Goal: Task Accomplishment & Management: Use online tool/utility

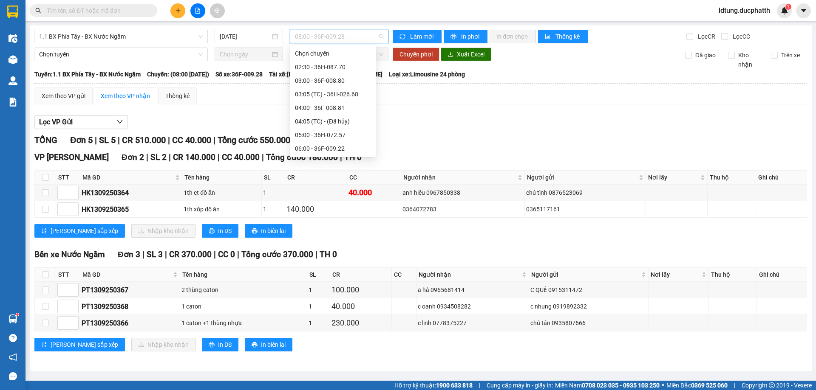
scroll to position [85, 0]
click at [152, 32] on span "1.1 BX Phía Tây - BX Nước Ngầm" at bounding box center [121, 36] width 164 height 13
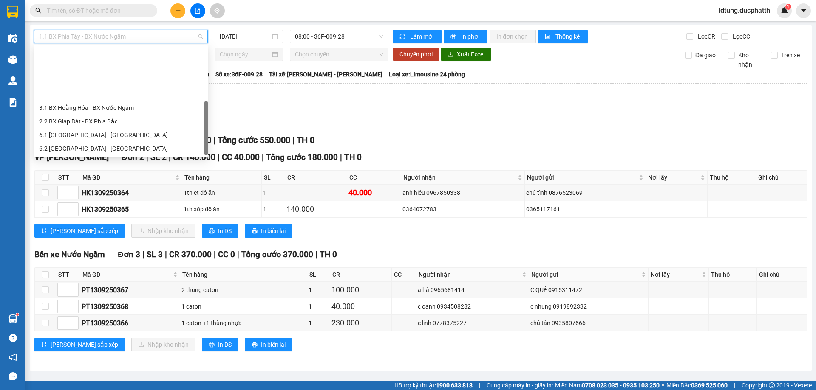
click at [102, 185] on div "1.2 BX Nước Ngầm - BX Phía Tây" at bounding box center [121, 189] width 164 height 9
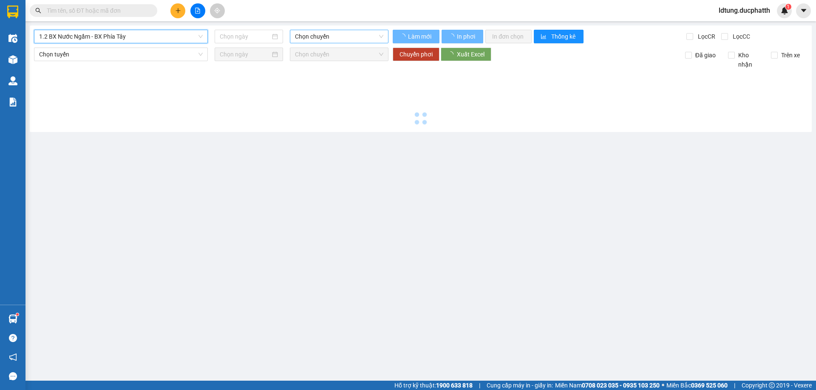
type input "[DATE]"
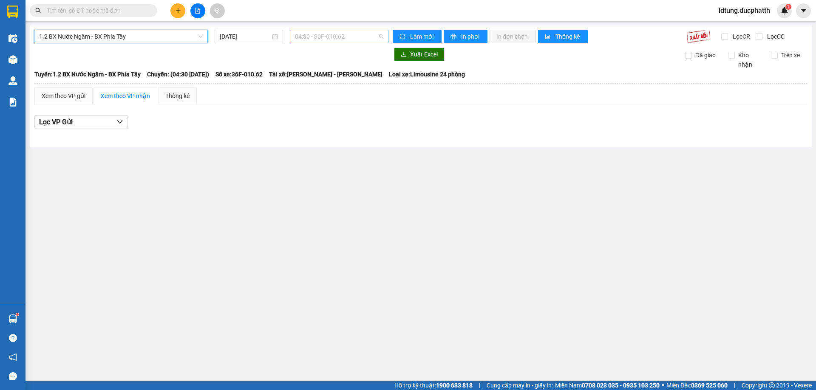
click at [342, 35] on span "04:30 - 36F-010.62" at bounding box center [339, 36] width 88 height 13
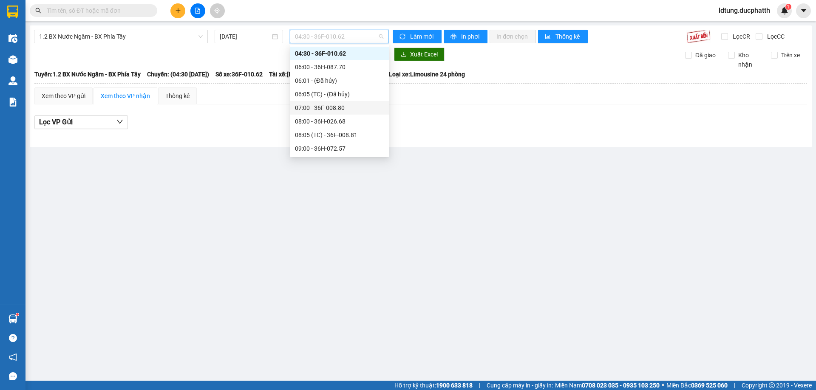
click at [336, 108] on div "07:00 - 36F-008.80" at bounding box center [339, 107] width 89 height 9
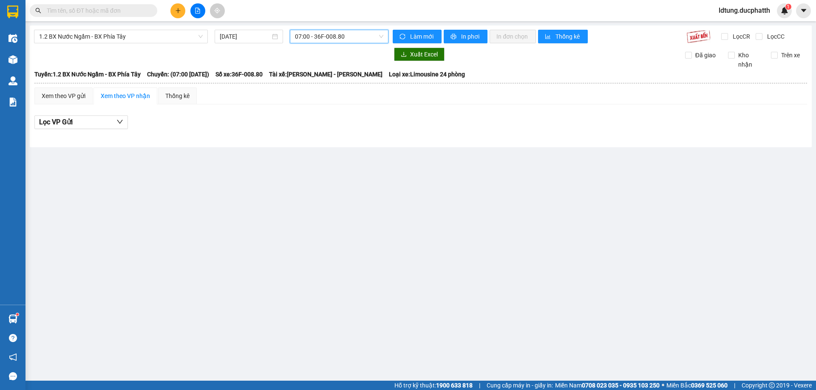
click at [352, 34] on span "07:00 - 36F-008.80" at bounding box center [339, 36] width 88 height 13
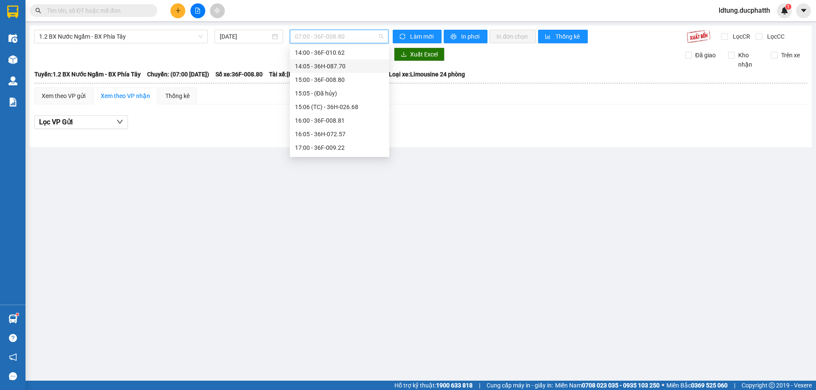
scroll to position [268, 0]
click at [337, 73] on div "15:00 - 36F-008.80" at bounding box center [339, 70] width 89 height 9
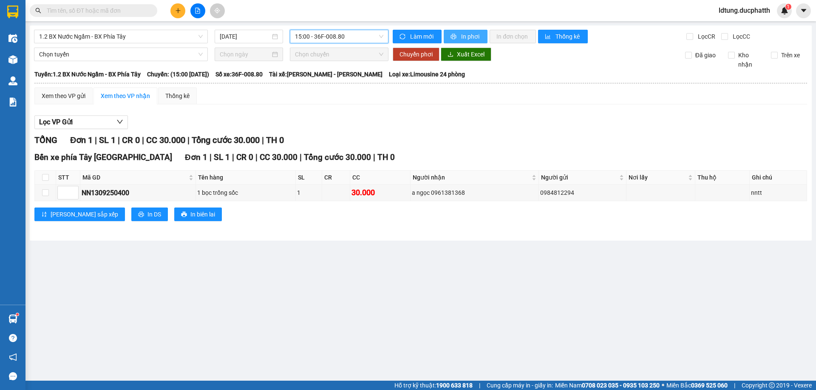
click at [466, 36] on span "In phơi" at bounding box center [471, 36] width 20 height 9
drag, startPoint x: 359, startPoint y: 28, endPoint x: 359, endPoint y: 59, distance: 30.2
click at [359, 28] on div "1.2 BX Nước Ngầm - BX Phía Tây [DATE] 15:00 - 36F-008.80 Làm mới In phơi In đơn…" at bounding box center [421, 132] width 782 height 215
click at [354, 32] on span "15:00 - 36F-008.80" at bounding box center [339, 36] width 88 height 13
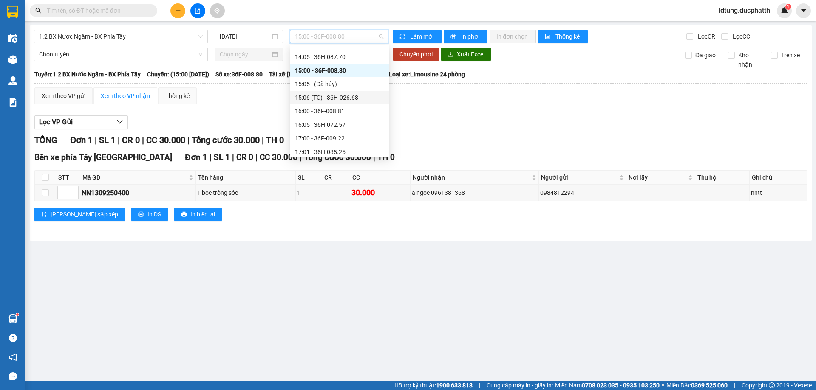
click at [351, 98] on div "15:06 (TC) - 36H-026.68" at bounding box center [339, 97] width 89 height 9
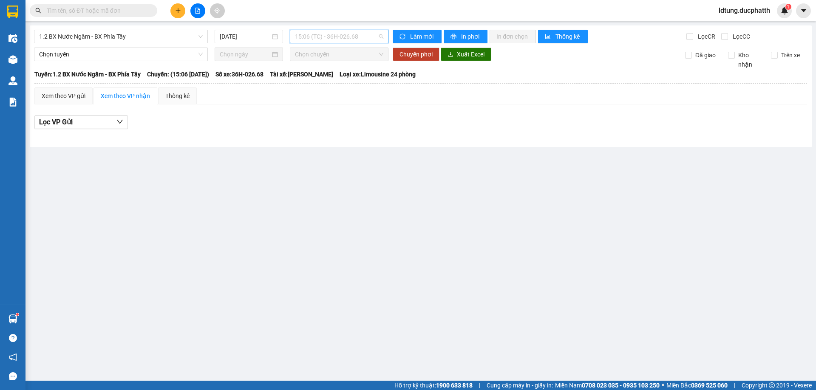
click at [353, 39] on span "15:06 (TC) - 36H-026.68" at bounding box center [339, 36] width 88 height 13
